Goal: Information Seeking & Learning: Learn about a topic

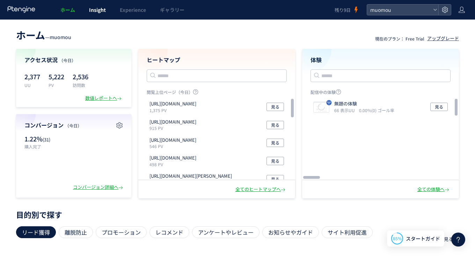
click at [102, 13] on span "Insight" at bounding box center [97, 9] width 17 height 7
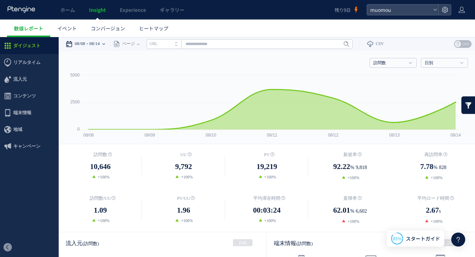
click at [100, 45] on time "08/14" at bounding box center [94, 44] width 10 height 14
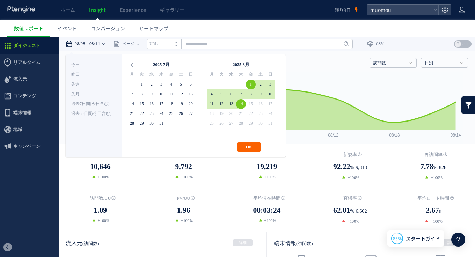
click at [250, 150] on button "OK" at bounding box center [249, 147] width 24 height 9
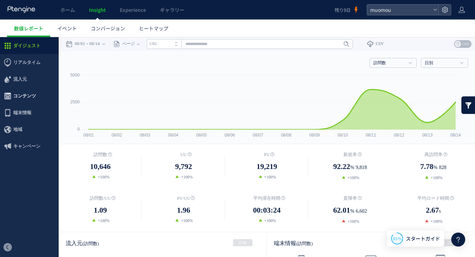
click at [35, 95] on span "コンテンツ" at bounding box center [24, 96] width 23 height 17
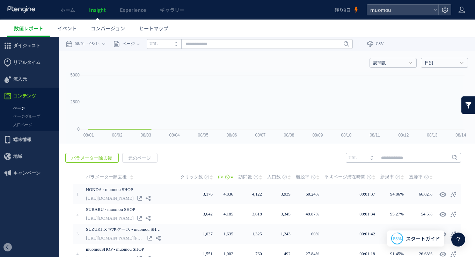
click at [0, 0] on div at bounding box center [0, 0] width 0 height 0
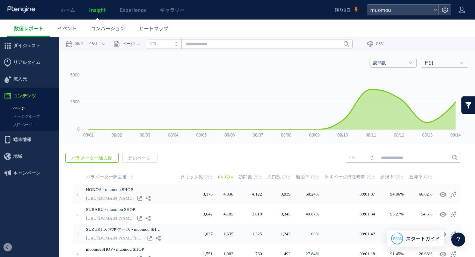
click at [25, 108] on link "ページ" at bounding box center [29, 108] width 59 height 8
click at [100, 45] on time "08/14" at bounding box center [94, 44] width 10 height 14
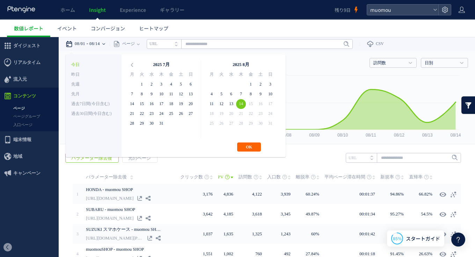
click at [247, 147] on button "OK" at bounding box center [249, 147] width 24 height 9
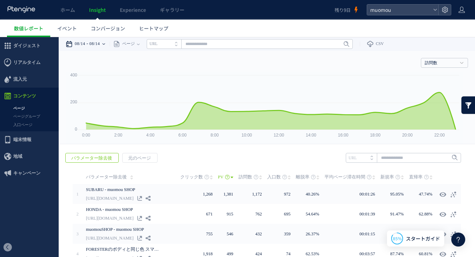
click at [107, 42] on div "08/14 08/14" at bounding box center [88, 44] width 44 height 14
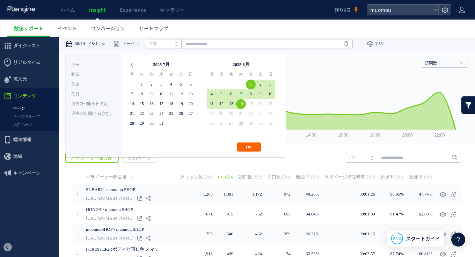
click at [248, 147] on button "OK" at bounding box center [249, 147] width 24 height 9
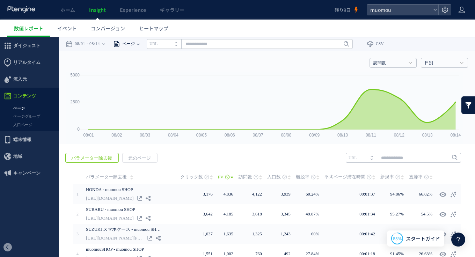
click at [135, 44] on span "ページ" at bounding box center [127, 44] width 15 height 14
click at [390, 62] on link "訪問数" at bounding box center [389, 63] width 32 height 6
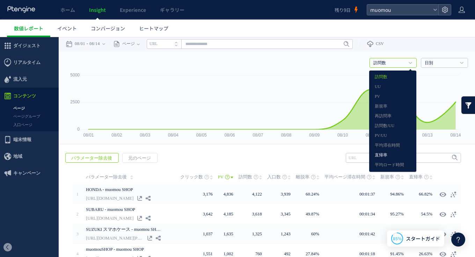
click at [385, 158] on link "直帰率" at bounding box center [393, 155] width 36 height 9
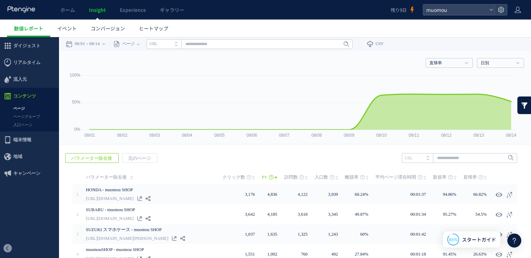
click at [475, 104] on link at bounding box center [525, 104] width 14 height 17
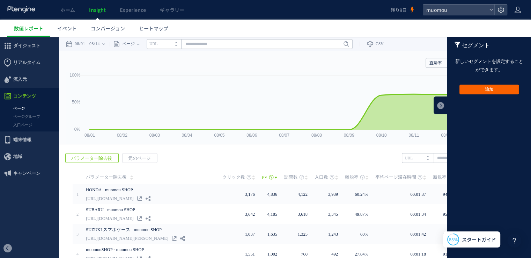
click at [475, 89] on button "追加" at bounding box center [489, 90] width 59 height 10
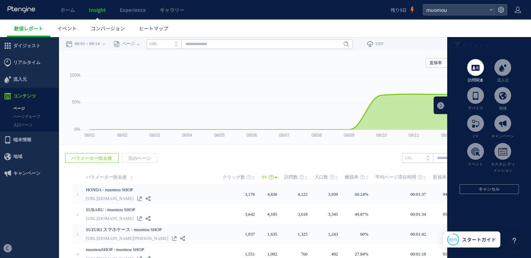
click at [475, 72] on span at bounding box center [475, 67] width 17 height 17
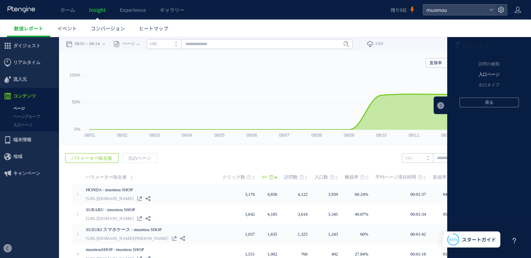
click at [475, 72] on li "入口ページ" at bounding box center [490, 75] width 84 height 10
click at [475, 65] on li "元のページ" at bounding box center [490, 64] width 84 height 10
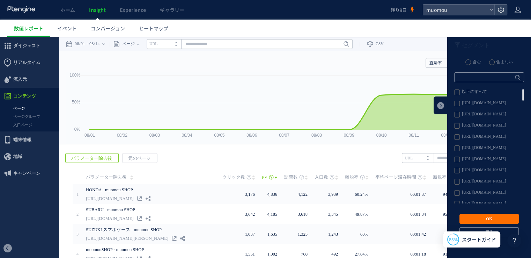
click at [475, 126] on label "[URL][DOMAIN_NAME]" at bounding box center [489, 126] width 69 height 6
click at [475, 220] on button "OK" at bounding box center [489, 219] width 59 height 10
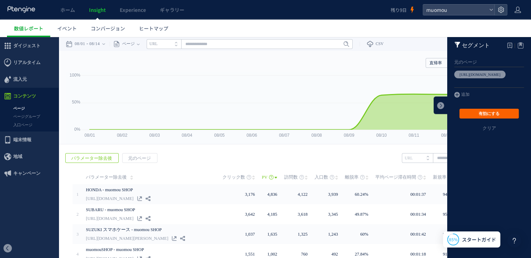
click at [475, 114] on button "有効にする" at bounding box center [489, 114] width 59 height 10
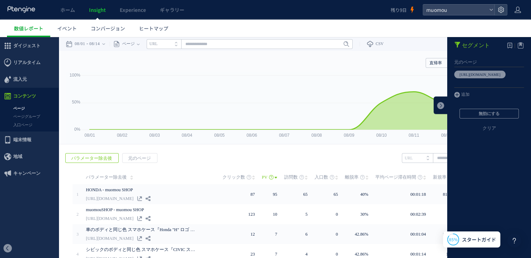
click at [411, 32] on ul "数値レポート イベント コンバージョン ヒートマップ" at bounding box center [269, 28] width 524 height 17
click at [436, 108] on link at bounding box center [441, 104] width 14 height 17
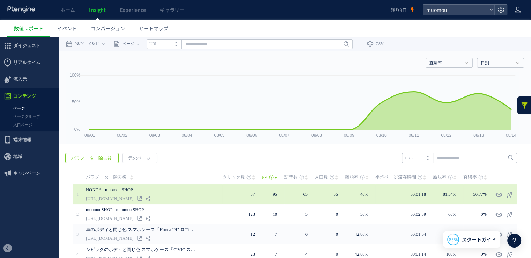
click at [105, 201] on link "[URL][DOMAIN_NAME]" at bounding box center [110, 198] width 48 height 8
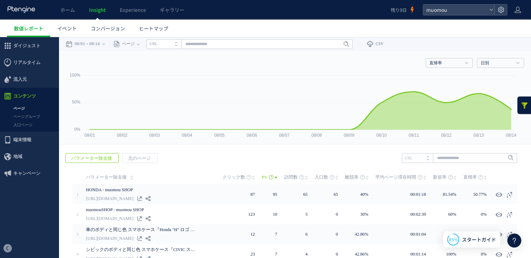
click at [475, 107] on link at bounding box center [525, 104] width 14 height 17
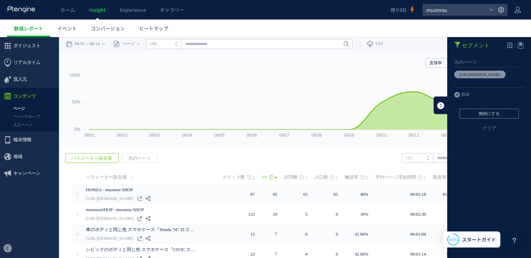
click at [438, 107] on link at bounding box center [441, 104] width 14 height 17
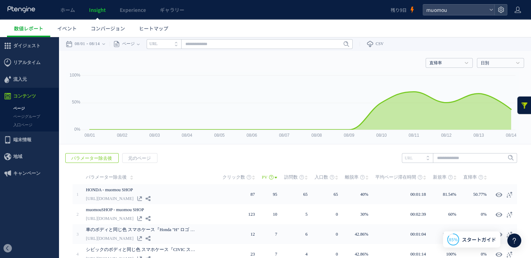
click at [475, 105] on link at bounding box center [525, 104] width 14 height 17
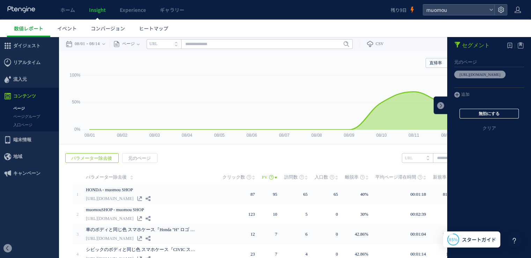
click at [475, 114] on button "無効にする" at bounding box center [489, 114] width 59 height 10
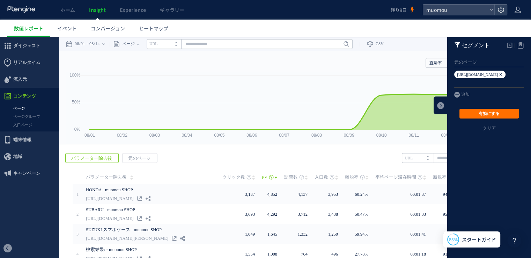
click at [475, 73] on icon at bounding box center [501, 75] width 4 height 8
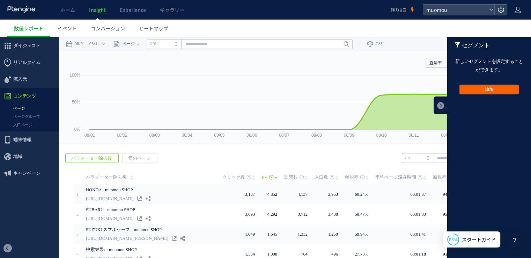
click at [475, 92] on button "追加" at bounding box center [489, 90] width 59 height 10
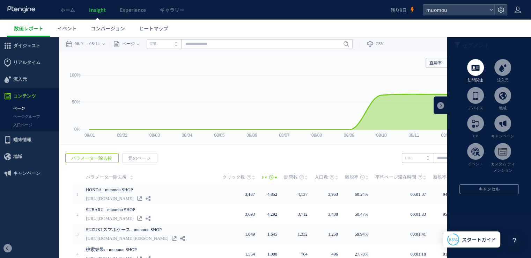
click at [475, 75] on span at bounding box center [475, 67] width 17 height 17
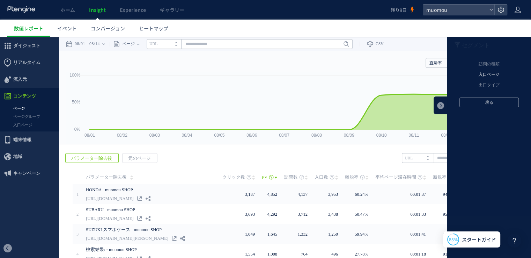
click at [475, 78] on li "入口ページ" at bounding box center [490, 75] width 84 height 10
click at [475, 62] on li "元のページ" at bounding box center [490, 64] width 84 height 10
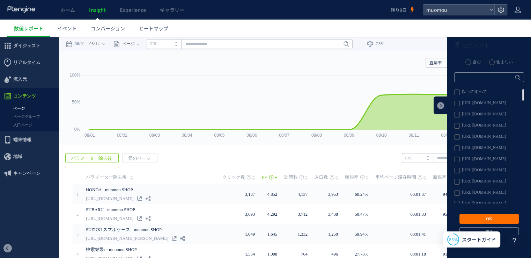
click at [475, 138] on label "[URL][DOMAIN_NAME]" at bounding box center [489, 137] width 69 height 6
click at [475, 218] on button "OK" at bounding box center [489, 219] width 59 height 10
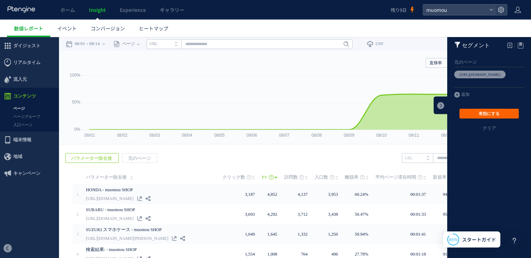
click at [475, 115] on button "有効にする" at bounding box center [489, 114] width 59 height 10
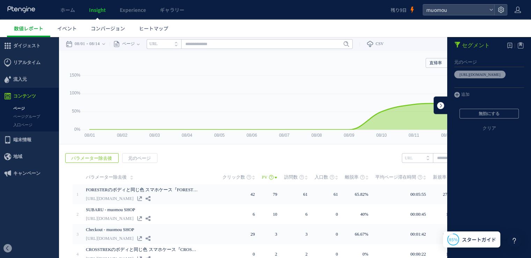
click at [440, 106] on link at bounding box center [441, 104] width 14 height 17
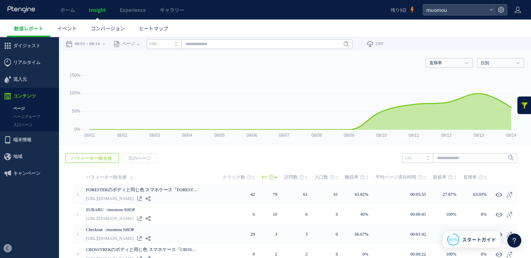
click at [475, 106] on link at bounding box center [525, 104] width 14 height 17
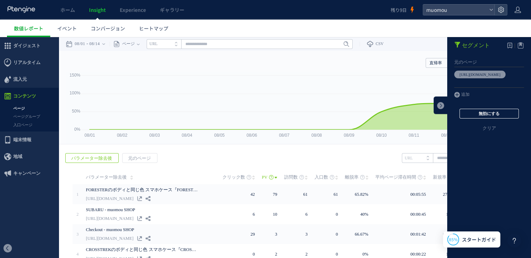
click at [475, 115] on button "無効にする" at bounding box center [489, 114] width 59 height 10
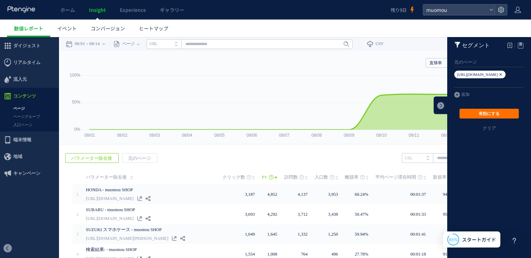
click at [475, 76] on icon at bounding box center [501, 75] width 4 height 8
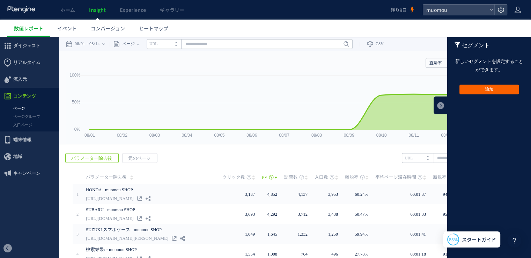
click at [475, 88] on button "追加" at bounding box center [489, 90] width 59 height 10
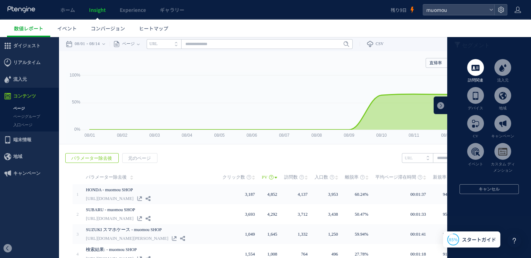
click at [474, 73] on span at bounding box center [475, 67] width 17 height 17
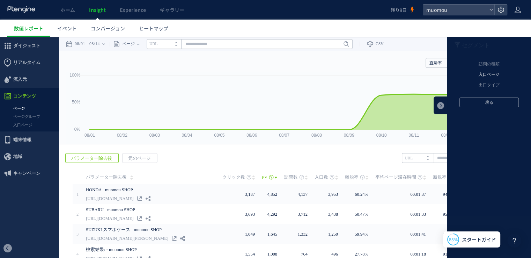
click at [475, 77] on li "入口ページ" at bounding box center [490, 75] width 84 height 10
click at [475, 66] on li "元のページ" at bounding box center [490, 64] width 84 height 10
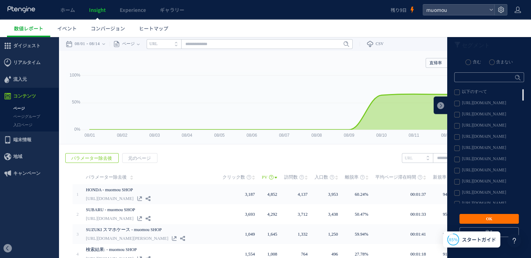
click at [455, 125] on label "[URL][DOMAIN_NAME]" at bounding box center [489, 126] width 69 height 6
click at [455, 102] on label "[URL][DOMAIN_NAME]" at bounding box center [489, 104] width 69 height 6
click at [455, 128] on label "[URL][DOMAIN_NAME]" at bounding box center [489, 126] width 69 height 6
click at [475, 219] on button "OK" at bounding box center [489, 219] width 59 height 10
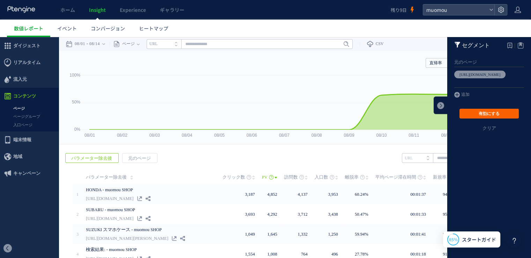
click at [475, 115] on button "有効にする" at bounding box center [489, 114] width 59 height 10
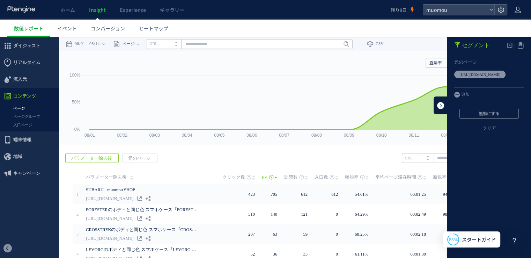
click at [440, 105] on link at bounding box center [441, 104] width 14 height 17
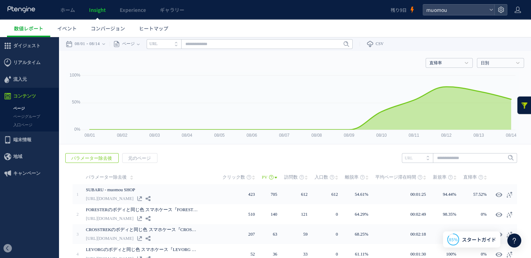
click at [475, 107] on link at bounding box center [525, 104] width 14 height 17
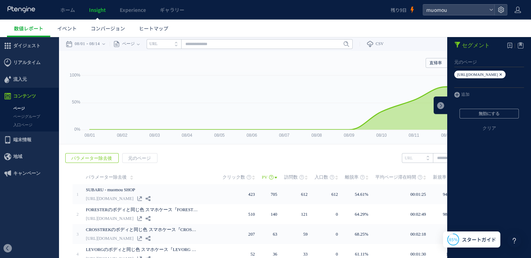
click at [475, 75] on em "[URL][DOMAIN_NAME]" at bounding box center [477, 74] width 41 height 4
click at [475, 74] on icon at bounding box center [501, 75] width 4 height 8
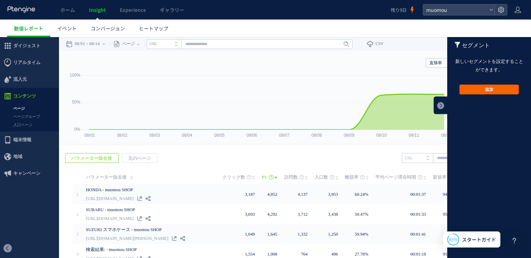
click at [475, 92] on button "追加" at bounding box center [489, 90] width 59 height 10
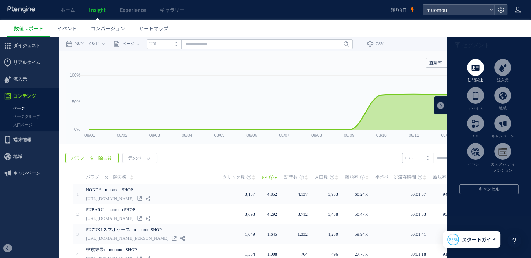
click at [471, 71] on span at bounding box center [475, 67] width 17 height 17
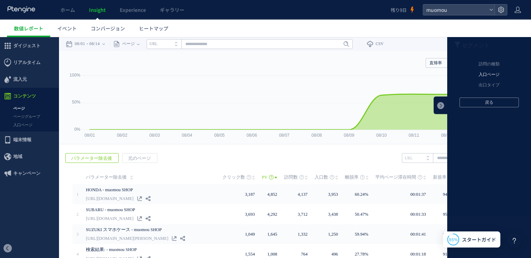
click at [475, 74] on li "入口ページ" at bounding box center [490, 75] width 84 height 10
click at [475, 66] on li "元のページ" at bounding box center [490, 64] width 84 height 10
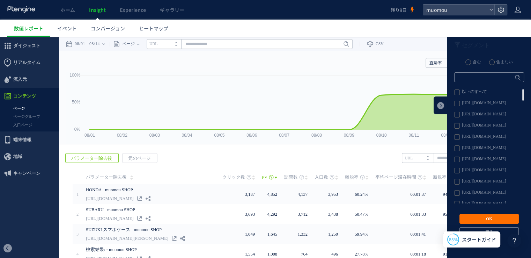
click at [455, 147] on label "[URL][DOMAIN_NAME]" at bounding box center [489, 148] width 69 height 6
click at [475, 219] on button "OK" at bounding box center [489, 219] width 59 height 10
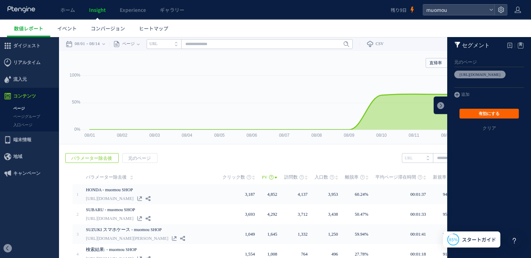
click at [475, 111] on button "有効にする" at bounding box center [489, 114] width 59 height 10
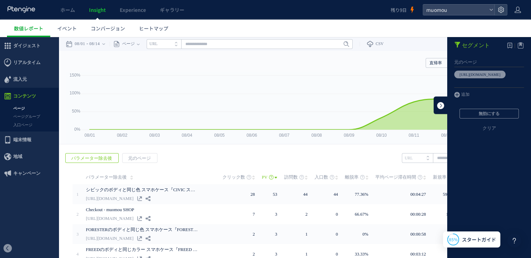
click at [437, 102] on link at bounding box center [441, 104] width 14 height 17
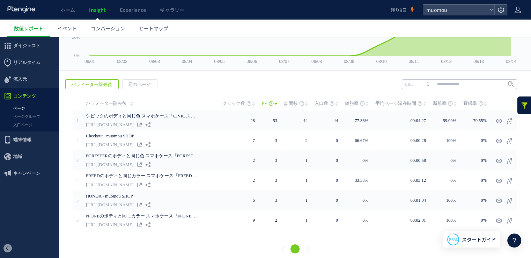
scroll to position [77, 0]
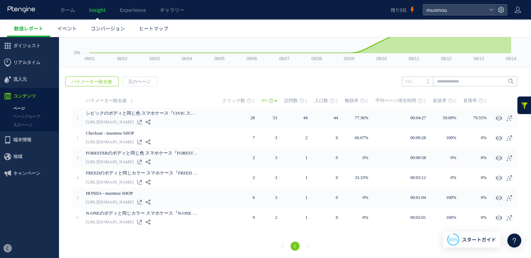
drag, startPoint x: 528, startPoint y: 141, endPoint x: 532, endPoint y: 206, distance: 65.5
click at [105, 81] on span "パラメーター除去後" at bounding box center [92, 82] width 52 height 10
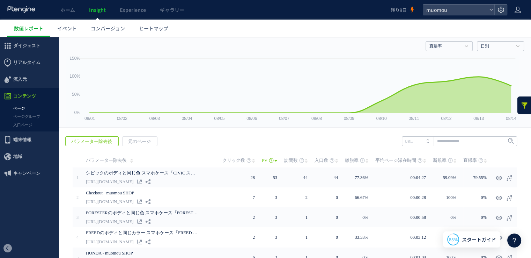
scroll to position [0, 0]
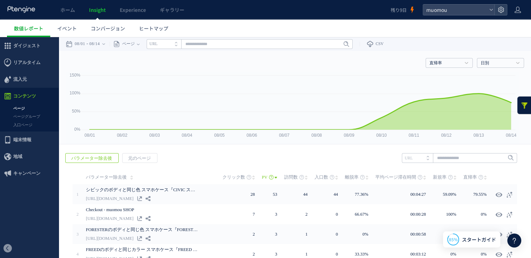
drag, startPoint x: 528, startPoint y: 65, endPoint x: 533, endPoint y: 85, distance: 20.2
click at [475, 9] on use at bounding box center [518, 10] width 6 height 6
click at [63, 10] on span "ホーム" at bounding box center [67, 9] width 15 height 7
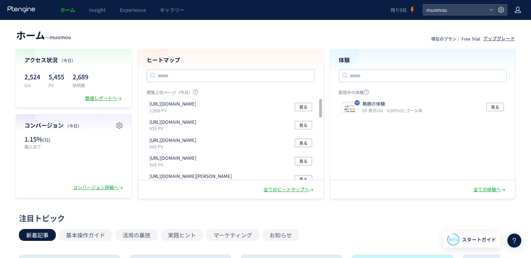
click at [475, 12] on use at bounding box center [518, 10] width 6 height 6
click at [475, 10] on icon at bounding box center [491, 10] width 4 height 4
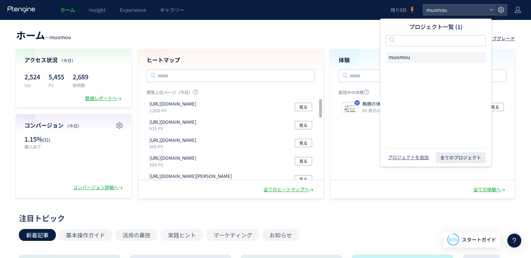
click at [288, 31] on header "ホーム — muomou 現在のプラン： Free Trial アップグレード" at bounding box center [265, 34] width 499 height 15
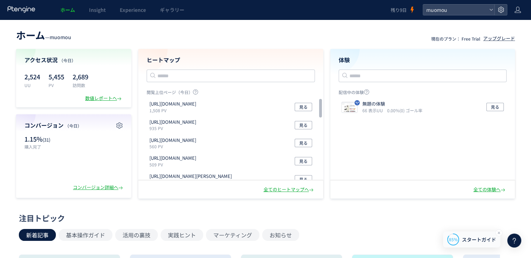
click at [474, 242] on span "スタートガイド" at bounding box center [479, 239] width 34 height 7
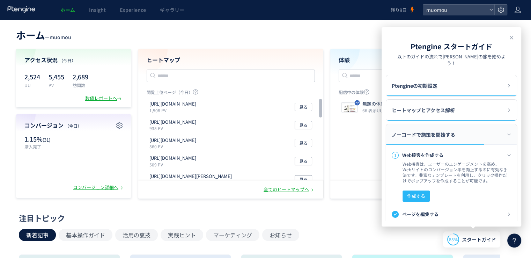
click at [475, 242] on icon at bounding box center [514, 240] width 8 height 8
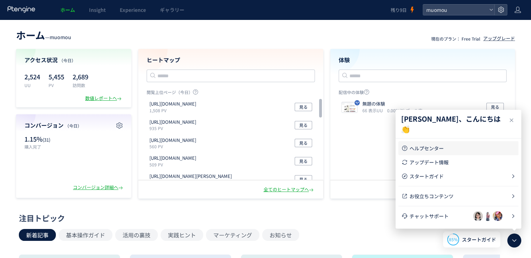
click at [456, 145] on span "ヘルプセンター" at bounding box center [463, 148] width 106 height 7
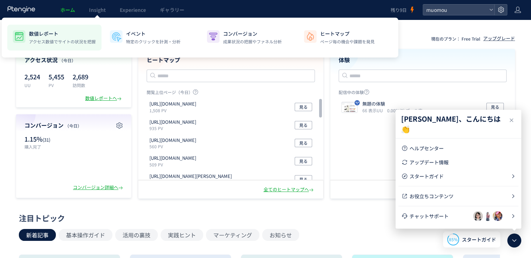
click at [56, 32] on p "数値レポート" at bounding box center [62, 33] width 67 height 7
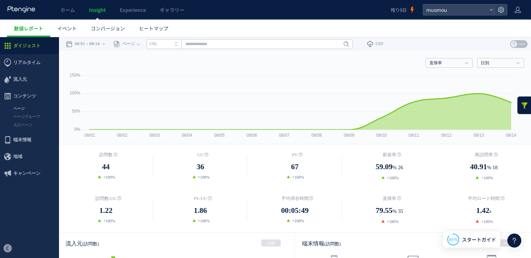
click at [29, 105] on link "ページ" at bounding box center [29, 108] width 59 height 8
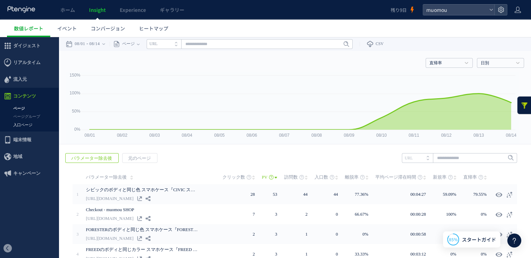
click at [30, 126] on link "入口ページ" at bounding box center [29, 125] width 59 height 8
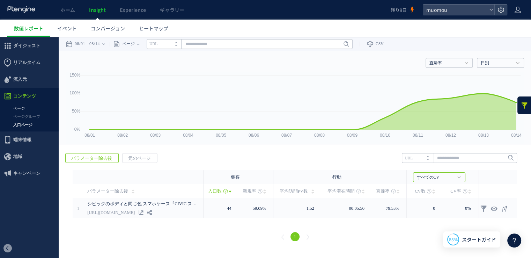
click at [20, 110] on link "ページ" at bounding box center [29, 108] width 59 height 8
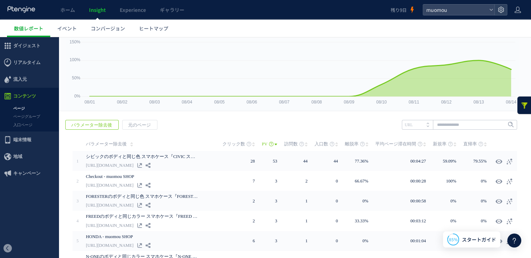
scroll to position [77, 0]
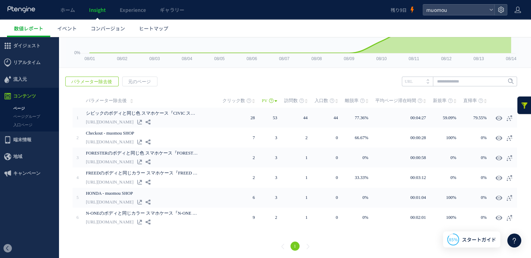
click at [88, 79] on span "パラメーター除去後" at bounding box center [92, 82] width 52 height 10
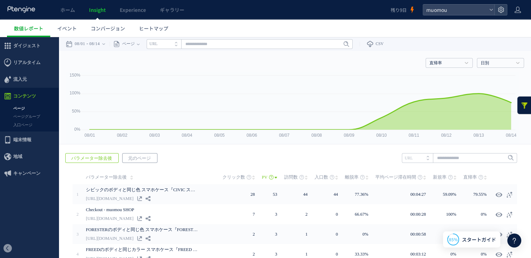
click at [137, 159] on span "元のページ" at bounding box center [140, 158] width 34 height 10
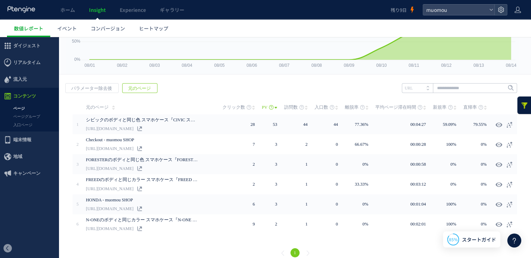
scroll to position [77, 0]
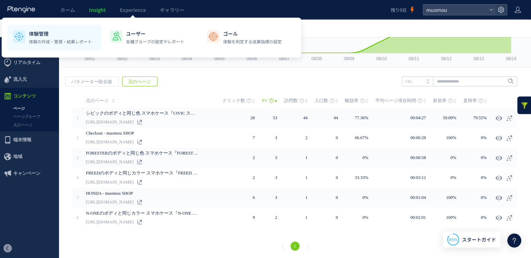
click at [50, 44] on p "体験の作成・管理・結果レポート" at bounding box center [60, 41] width 63 height 6
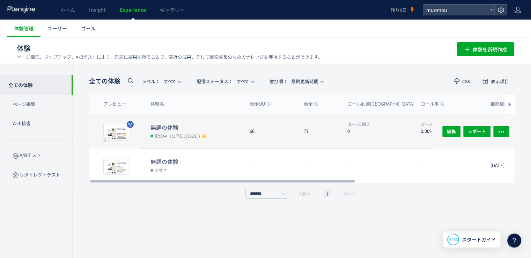
click at [162, 129] on dt "無題の体験" at bounding box center [198, 127] width 94 height 8
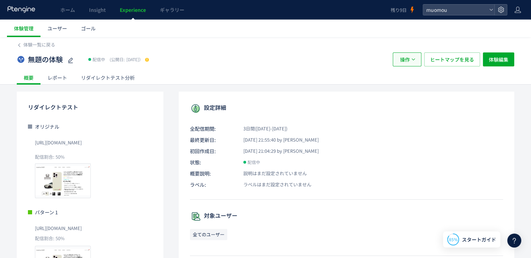
click at [414, 57] on button "操作" at bounding box center [407, 59] width 29 height 14
click at [313, 62] on div "無題の体験 配信中 (公開日: 2025/08/12）" at bounding box center [201, 59] width 369 height 14
click at [63, 80] on div "レポート" at bounding box center [58, 78] width 34 height 14
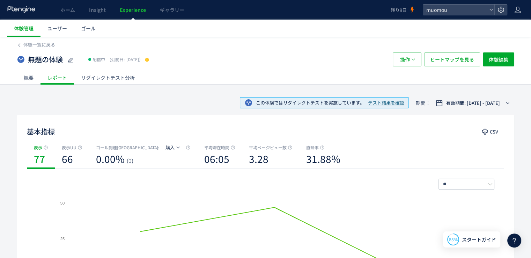
click at [124, 77] on div "リダイレクトテスト分析" at bounding box center [108, 78] width 68 height 14
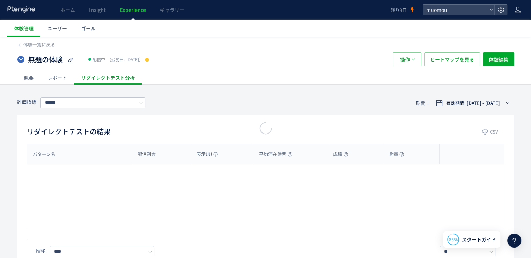
type input "**"
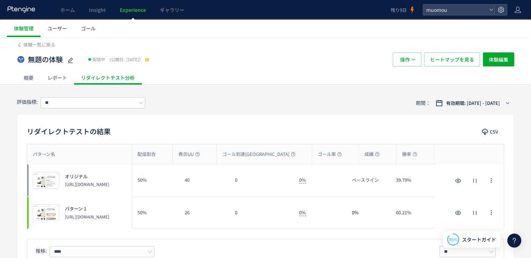
click at [29, 78] on div "概要" at bounding box center [29, 78] width 24 height 14
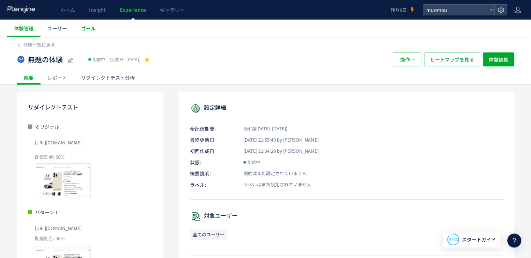
click at [92, 31] on span "ゴール" at bounding box center [88, 28] width 15 height 7
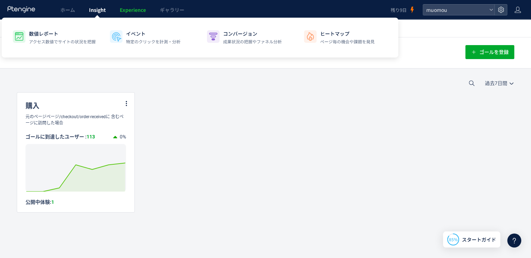
click at [98, 7] on span "Insight" at bounding box center [97, 9] width 17 height 7
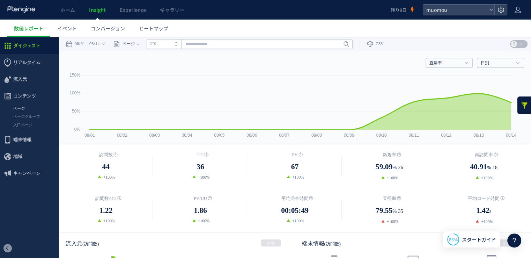
click at [27, 111] on link "ページ" at bounding box center [29, 108] width 59 height 8
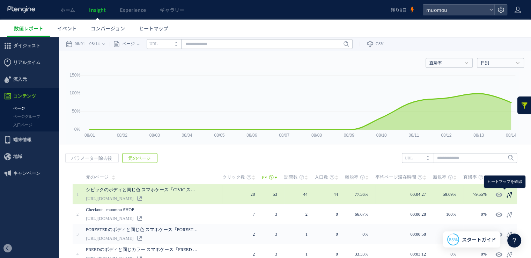
click at [507, 194] on use at bounding box center [510, 194] width 6 height 6
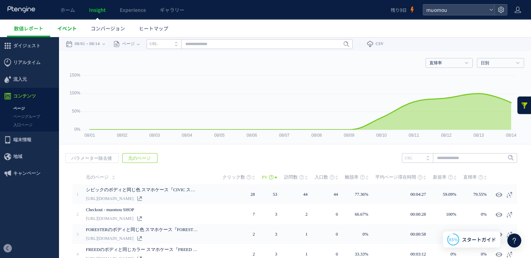
click at [74, 28] on span "イベント" at bounding box center [67, 28] width 20 height 7
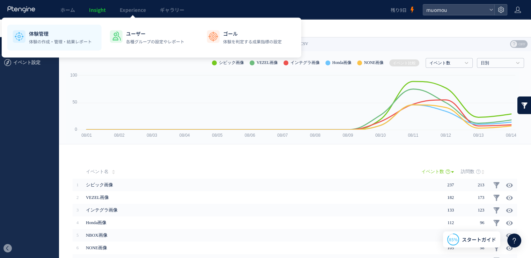
click at [58, 34] on p "体験管理" at bounding box center [60, 33] width 63 height 7
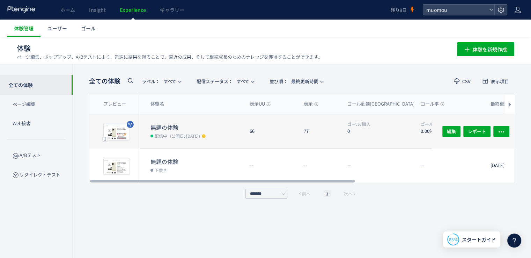
click at [180, 129] on dt "無題の体験" at bounding box center [198, 127] width 94 height 8
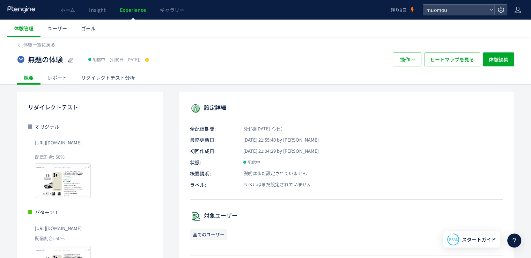
click at [61, 79] on div "レポート" at bounding box center [58, 78] width 34 height 14
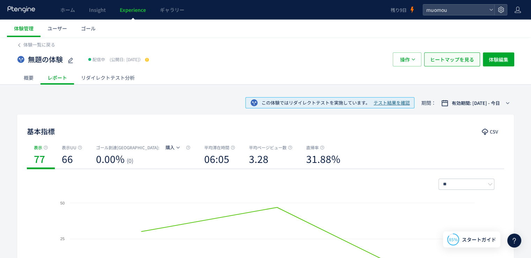
click at [455, 60] on span "ヒートマップを見る" at bounding box center [452, 59] width 44 height 14
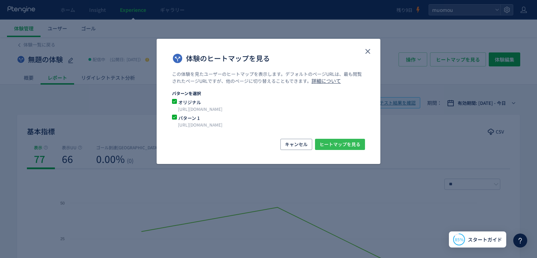
click at [348, 144] on span "ヒートマップを見る" at bounding box center [339, 144] width 41 height 11
click at [365, 49] on icon "close" at bounding box center [367, 51] width 8 height 8
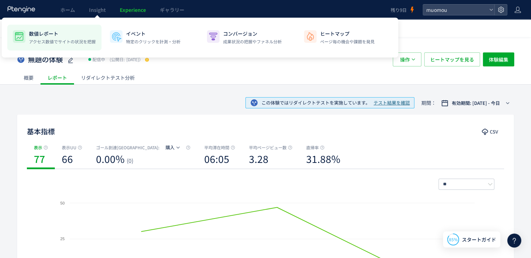
click at [63, 37] on p "数値レポート" at bounding box center [62, 33] width 67 height 7
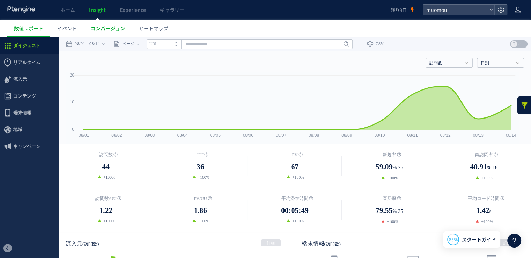
click at [104, 25] on span "コンバージョン" at bounding box center [108, 28] width 34 height 7
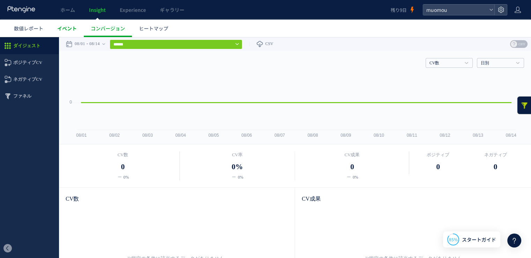
click at [65, 27] on span "イベント" at bounding box center [67, 28] width 20 height 7
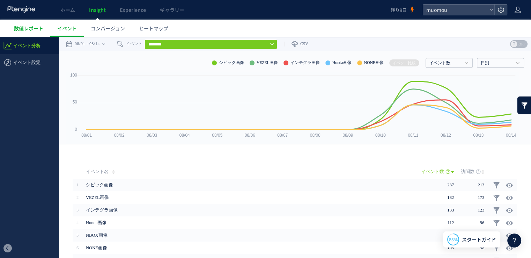
click at [39, 29] on span "数値レポート" at bounding box center [28, 28] width 29 height 7
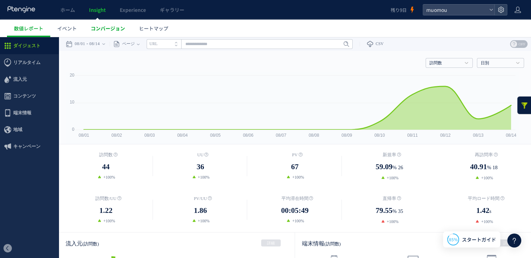
click at [105, 26] on span "コンバージョン" at bounding box center [108, 28] width 34 height 7
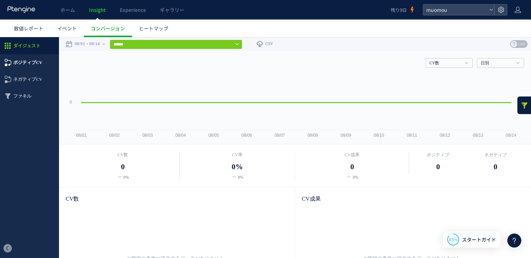
click at [33, 62] on span "ポジティブCV" at bounding box center [27, 62] width 29 height 17
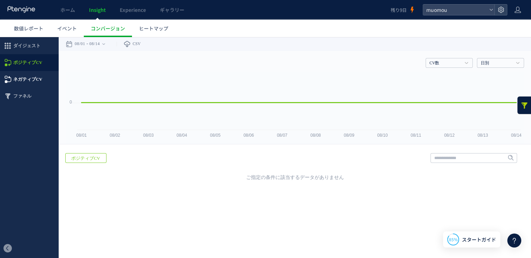
click at [31, 75] on span "ネガティブCV" at bounding box center [27, 79] width 29 height 17
click at [24, 92] on span "ファネル" at bounding box center [22, 96] width 18 height 17
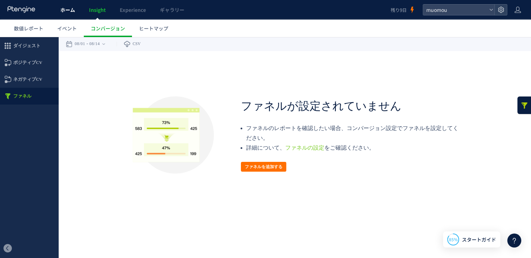
click at [62, 10] on span "ホーム" at bounding box center [67, 9] width 15 height 7
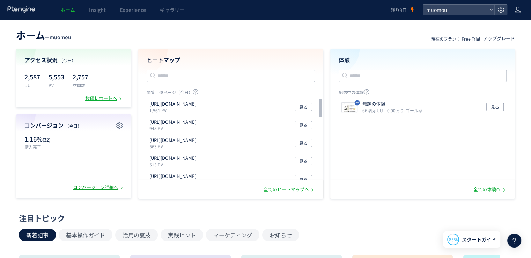
click at [99, 187] on div "コンバージョン詳細へ" at bounding box center [98, 187] width 51 height 7
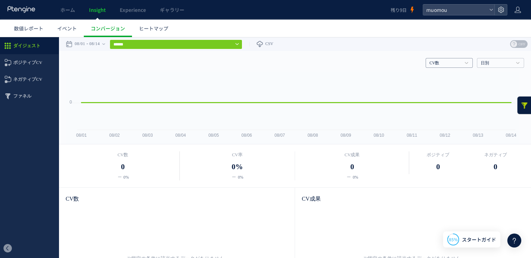
click at [444, 64] on link "CV数" at bounding box center [446, 63] width 32 height 6
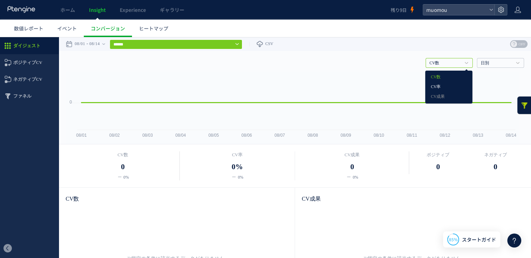
click at [439, 88] on link "CV率" at bounding box center [449, 86] width 36 height 9
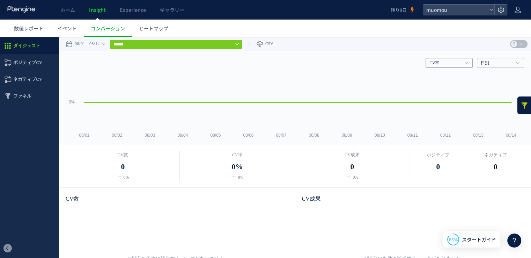
click at [458, 61] on h4 "CV率" at bounding box center [449, 63] width 47 height 10
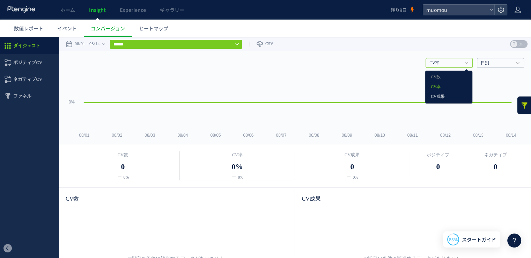
click at [446, 93] on link "CV成果" at bounding box center [449, 96] width 36 height 9
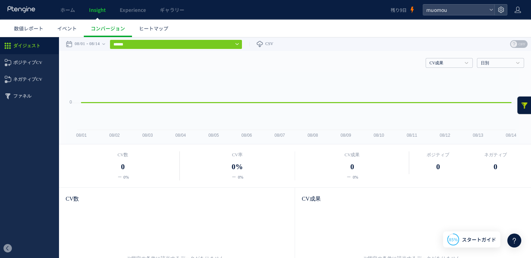
click at [520, 41] on span "OFF" at bounding box center [522, 44] width 10 height 8
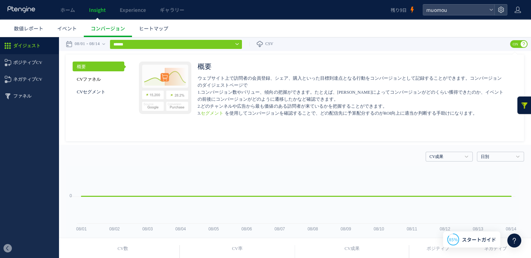
click at [95, 81] on link "CVファネル" at bounding box center [99, 79] width 52 height 10
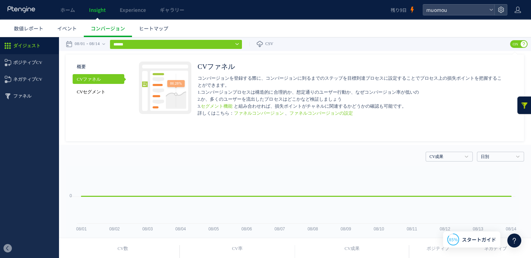
click at [92, 92] on link "CVセグメント" at bounding box center [99, 92] width 52 height 10
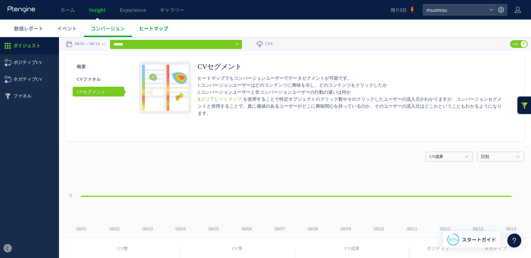
click at [152, 30] on span "ヒートマップ" at bounding box center [153, 28] width 29 height 7
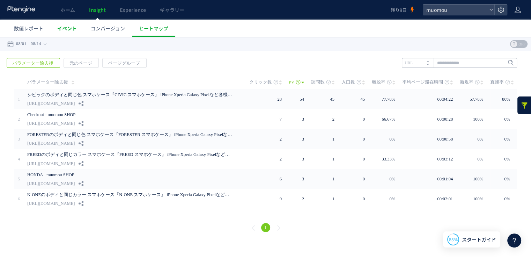
click at [80, 29] on link "イベント" at bounding box center [67, 28] width 34 height 17
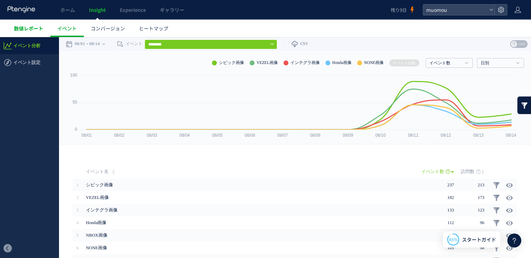
click at [39, 30] on span "数値レポート" at bounding box center [28, 28] width 29 height 7
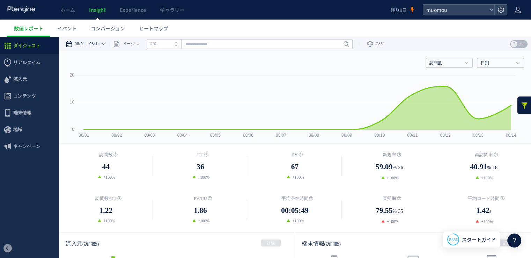
click at [100, 43] on time "08/14" at bounding box center [94, 44] width 10 height 14
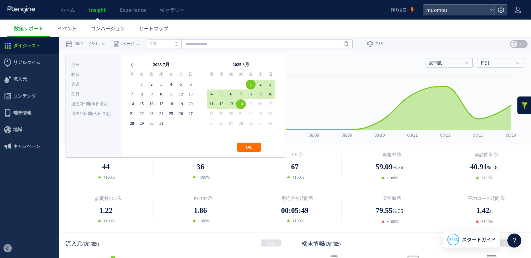
click at [384, 69] on div "訪問数 訪問数 UU PV 新規率 再訪問率 訪問数/UU PV/UU 平均滞在時間 直帰率 平均ロード時間 日別" at bounding box center [295, 61] width 459 height 21
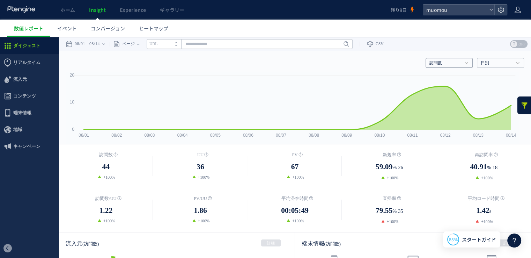
click at [442, 64] on link "訪問数" at bounding box center [446, 63] width 32 height 6
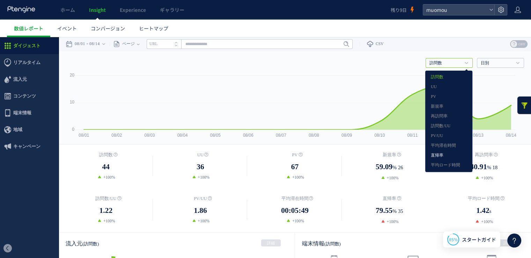
click at [442, 152] on link "直帰率" at bounding box center [449, 155] width 36 height 9
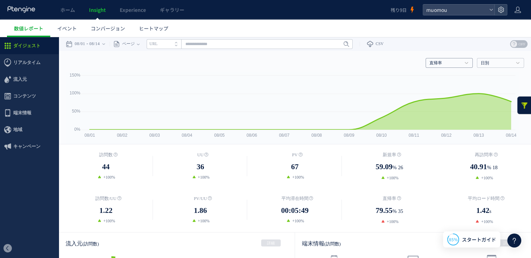
click at [455, 66] on link "直帰率" at bounding box center [446, 63] width 32 height 6
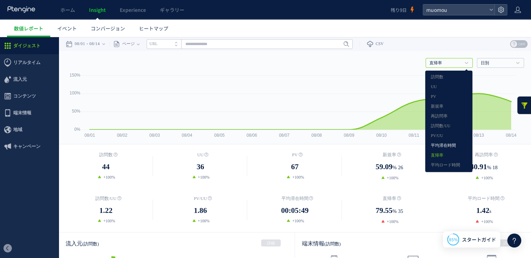
click at [446, 146] on link "平均滞在時間" at bounding box center [449, 145] width 36 height 9
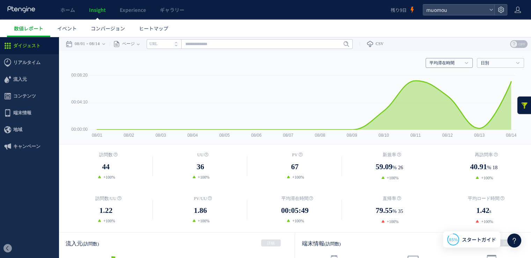
click at [455, 63] on link "平均滞在時間" at bounding box center [446, 63] width 32 height 6
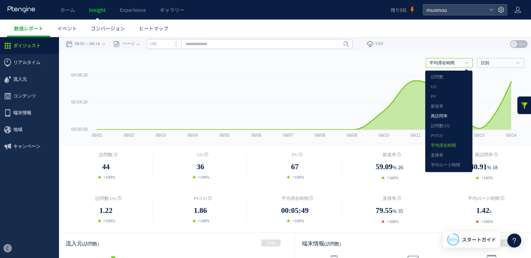
click at [444, 116] on link "再訪問率" at bounding box center [449, 116] width 36 height 9
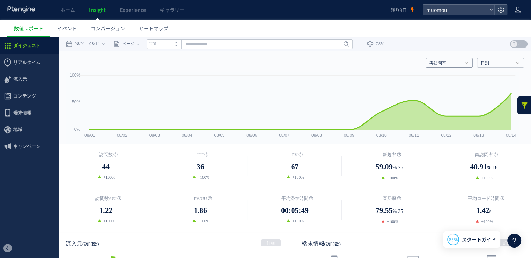
click at [452, 63] on link "再訪問率" at bounding box center [446, 63] width 32 height 6
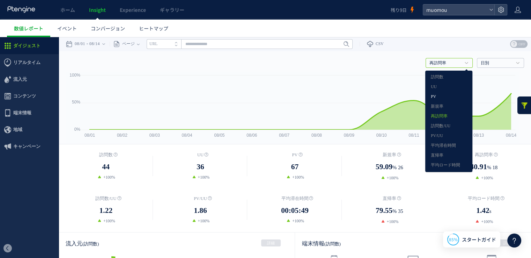
click at [441, 94] on link "PV" at bounding box center [449, 96] width 36 height 9
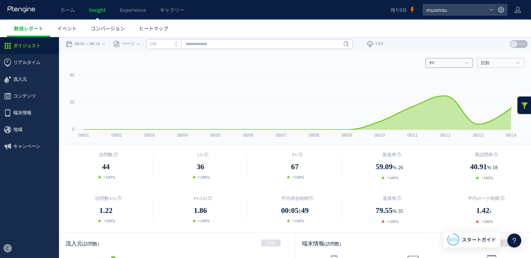
click at [444, 59] on h4 "PV" at bounding box center [449, 63] width 47 height 10
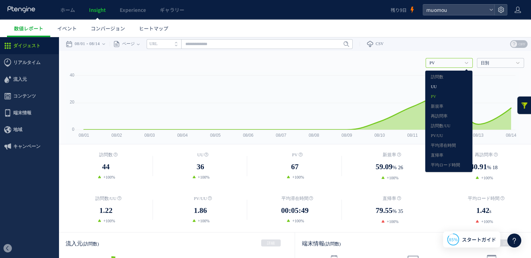
click at [441, 87] on link "UU" at bounding box center [449, 86] width 36 height 9
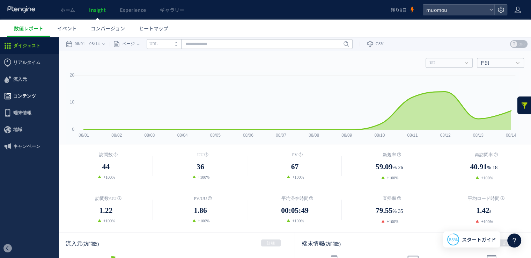
click at [24, 96] on span "コンテンツ" at bounding box center [24, 96] width 23 height 17
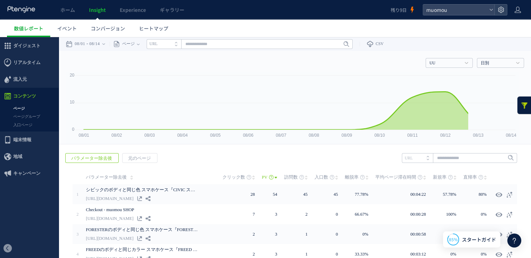
click at [22, 108] on link "ページ" at bounding box center [29, 108] width 59 height 8
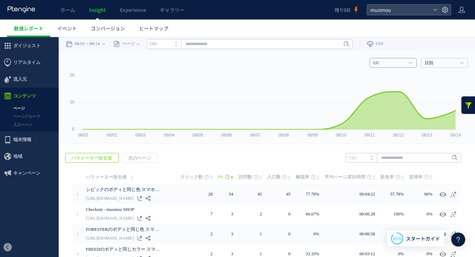
click at [408, 60] on h4 "UU" at bounding box center [393, 63] width 47 height 10
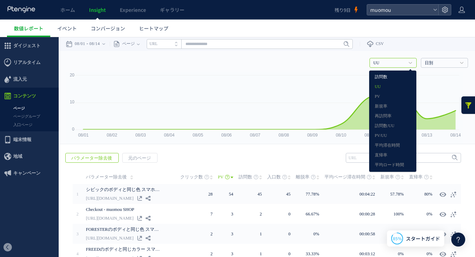
click at [395, 73] on link "訪問数" at bounding box center [393, 77] width 36 height 9
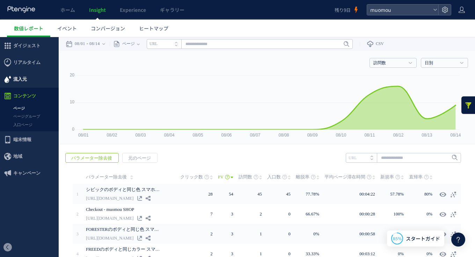
click at [24, 77] on span "流入元" at bounding box center [20, 79] width 14 height 17
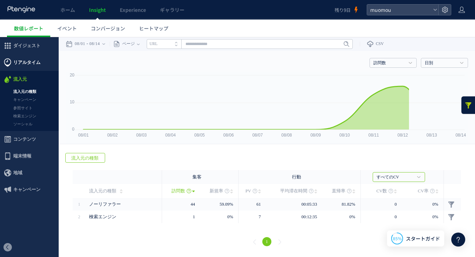
click at [32, 64] on span "リアルタイム" at bounding box center [26, 62] width 27 height 17
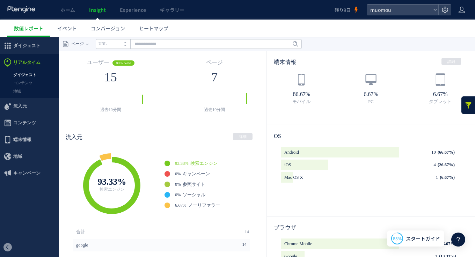
click at [27, 77] on link "ダイジェスト" at bounding box center [29, 75] width 59 height 8
click at [27, 84] on link "コンテンツ" at bounding box center [29, 83] width 59 height 8
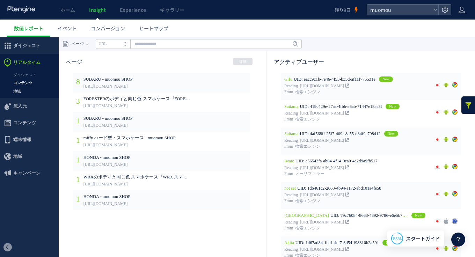
click at [26, 90] on link "地域" at bounding box center [29, 91] width 59 height 8
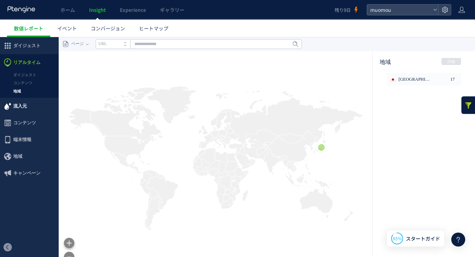
drag, startPoint x: 26, startPoint y: 103, endPoint x: 19, endPoint y: 102, distance: 6.6
click at [19, 102] on span "流入元" at bounding box center [20, 106] width 14 height 17
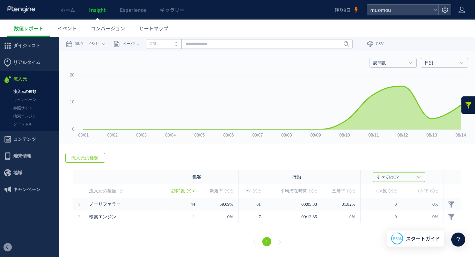
click at [30, 90] on link "流入元の種類" at bounding box center [29, 92] width 59 height 8
click at [28, 97] on link "キャンペーン" at bounding box center [29, 100] width 59 height 8
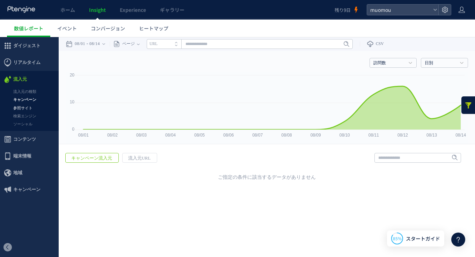
click at [28, 108] on link "参照サイト" at bounding box center [29, 108] width 59 height 8
click at [28, 118] on link "検索エンジン" at bounding box center [29, 116] width 59 height 8
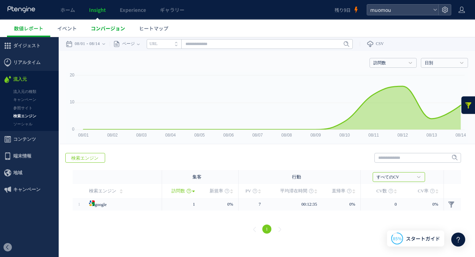
click at [123, 29] on span "コンバージョン" at bounding box center [108, 28] width 34 height 7
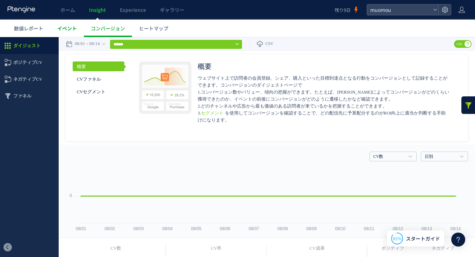
click at [81, 29] on link "イベント" at bounding box center [67, 28] width 34 height 17
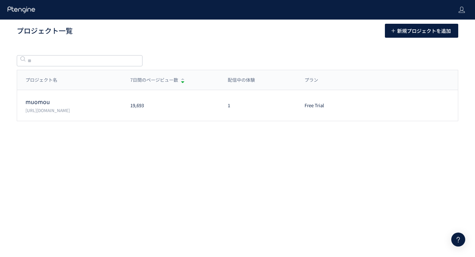
click at [86, 112] on p "https://muo-mou.com/" at bounding box center [74, 110] width 96 height 6
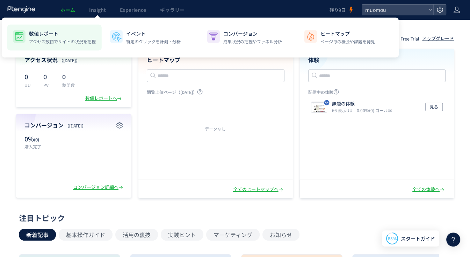
click at [56, 40] on p "アクセス数値でサイトの状況を把握" at bounding box center [62, 41] width 67 height 6
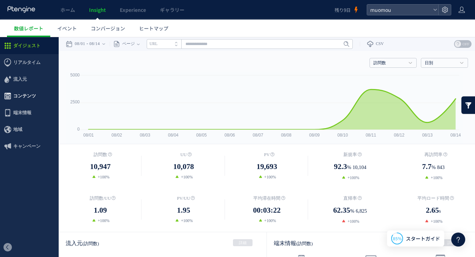
click at [29, 95] on span "コンテンツ" at bounding box center [24, 96] width 23 height 17
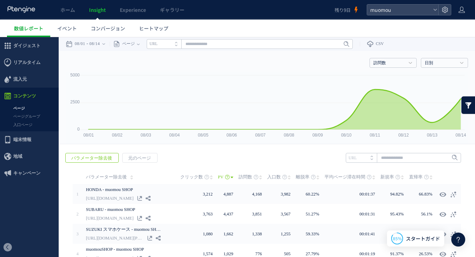
click at [24, 106] on link "ページ" at bounding box center [29, 108] width 59 height 8
click at [22, 106] on link "ページ" at bounding box center [29, 108] width 59 height 8
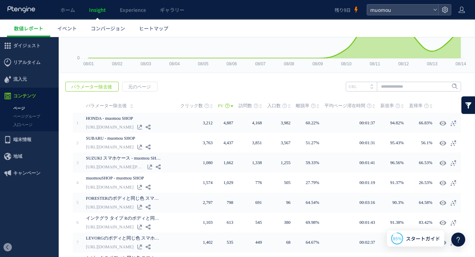
scroll to position [73, 0]
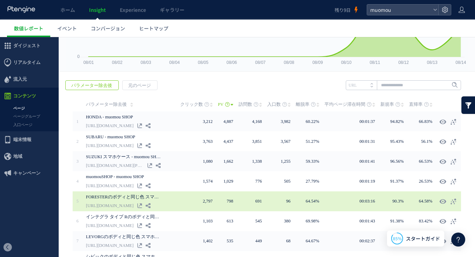
click at [457, 200] on div at bounding box center [450, 201] width 20 height 13
click at [454, 200] on icon at bounding box center [453, 201] width 7 height 7
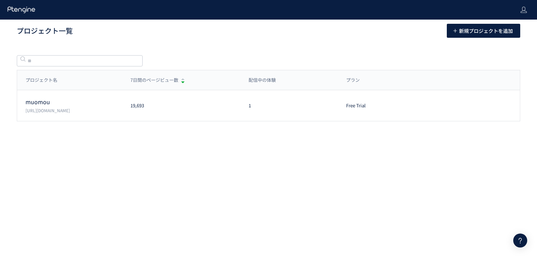
click at [54, 115] on div "muomou [URL][DOMAIN_NAME] 19,693 1 Free Trial プラン確認・購入 プロジェクト設定" at bounding box center [268, 105] width 502 height 31
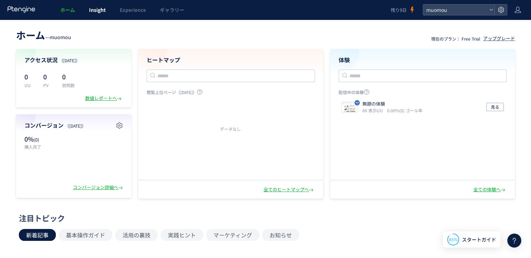
click at [105, 10] on span "Insight" at bounding box center [97, 9] width 17 height 7
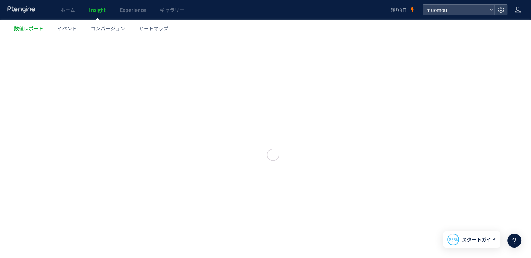
click at [39, 31] on span "数値レポート" at bounding box center [28, 28] width 29 height 7
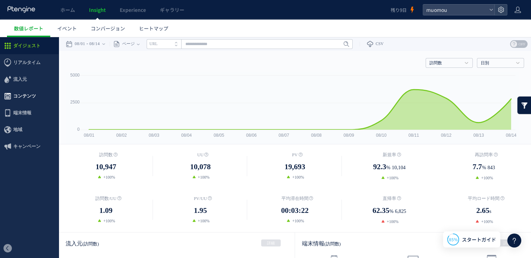
click at [28, 95] on span "コンテンツ" at bounding box center [24, 96] width 23 height 17
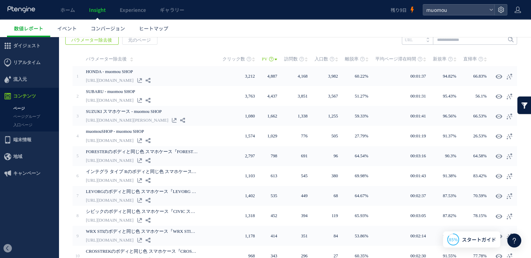
scroll to position [118, 0]
click at [305, 43] on div "戻る パラメーター除去後 元のページ ヒートマップを計測させるには、解析コードを実装してください。 実装 URL" at bounding box center [295, 163] width 473 height 270
